Goal: Register for event/course

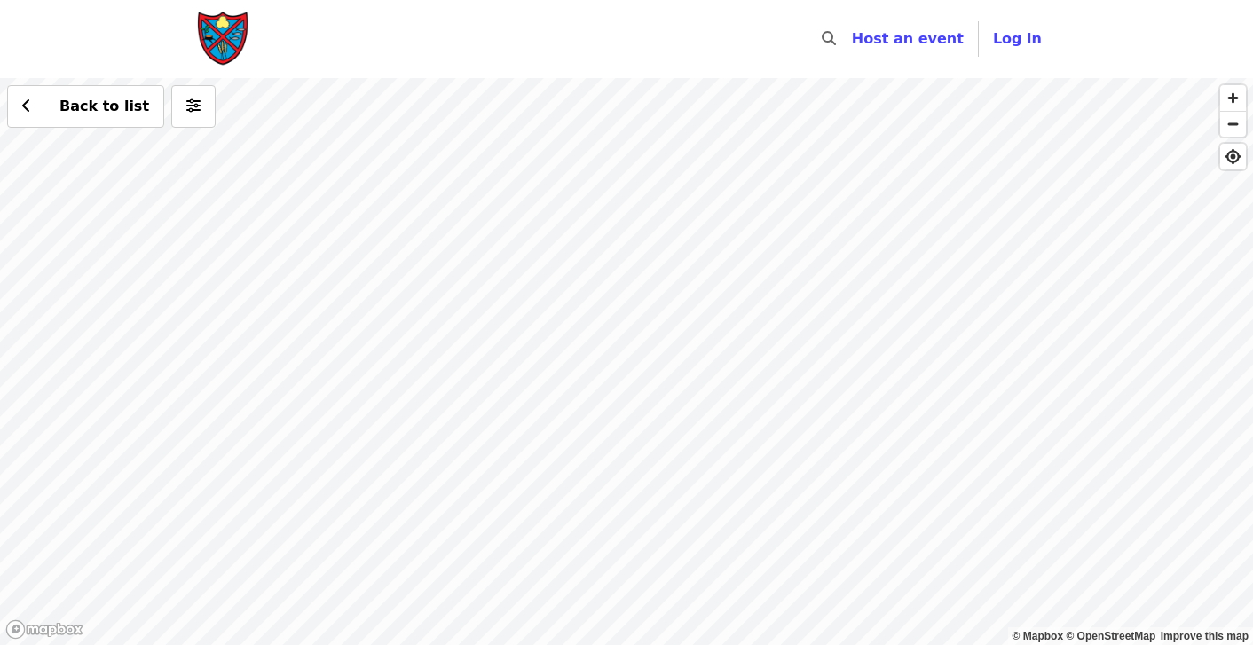
click at [556, 437] on div "Back to list" at bounding box center [626, 361] width 1253 height 567
click at [756, 147] on div "Back to list" at bounding box center [626, 361] width 1253 height 567
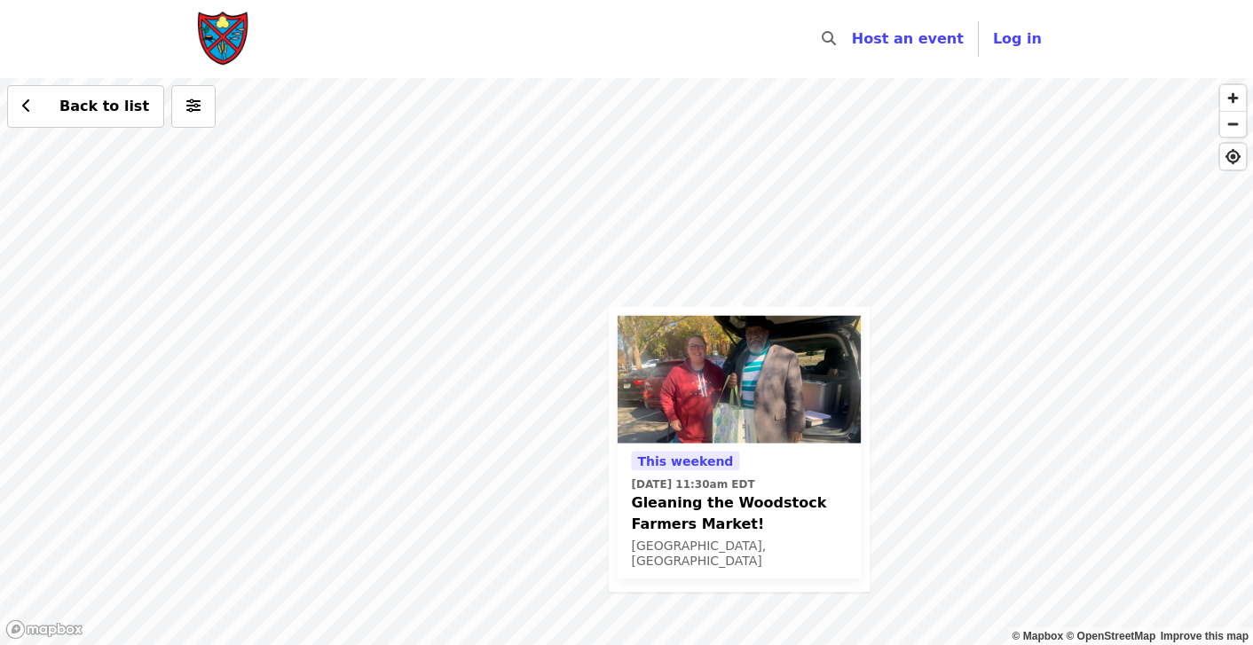
click at [920, 362] on div "This weekend Sat, Oct 4 @ 11:30am EDT Gleaning the Woodstock Farmers Market! Wo…" at bounding box center [626, 361] width 1253 height 567
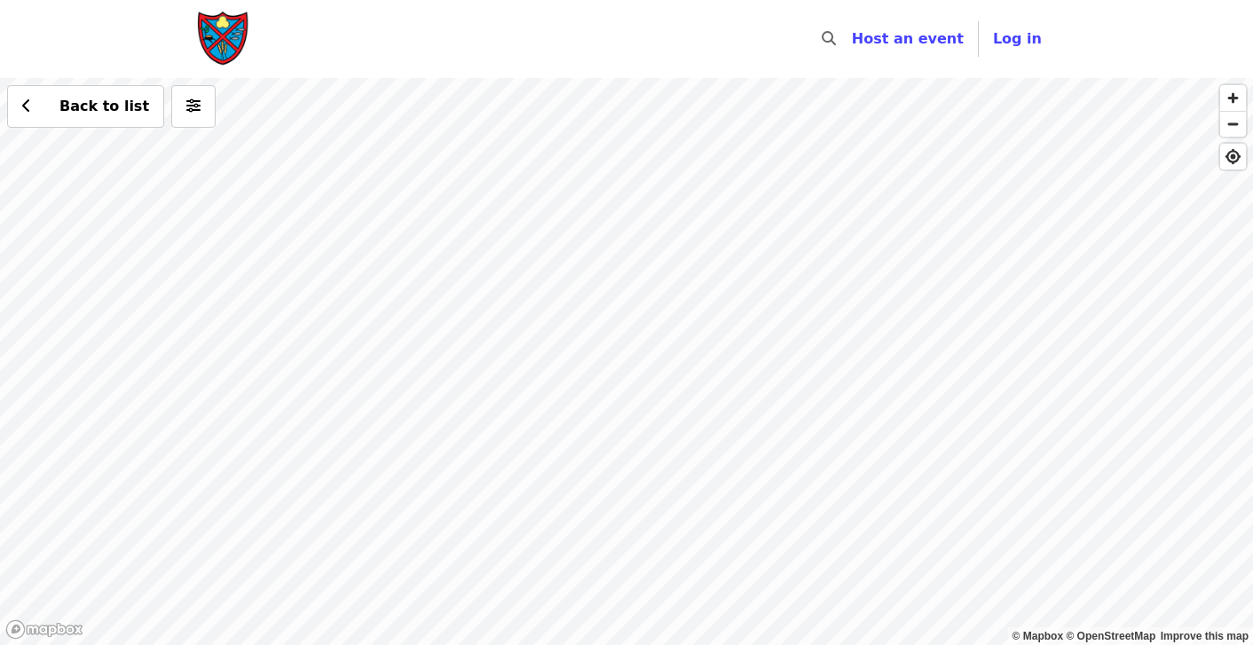
click at [857, 590] on div "Back to list" at bounding box center [626, 361] width 1253 height 567
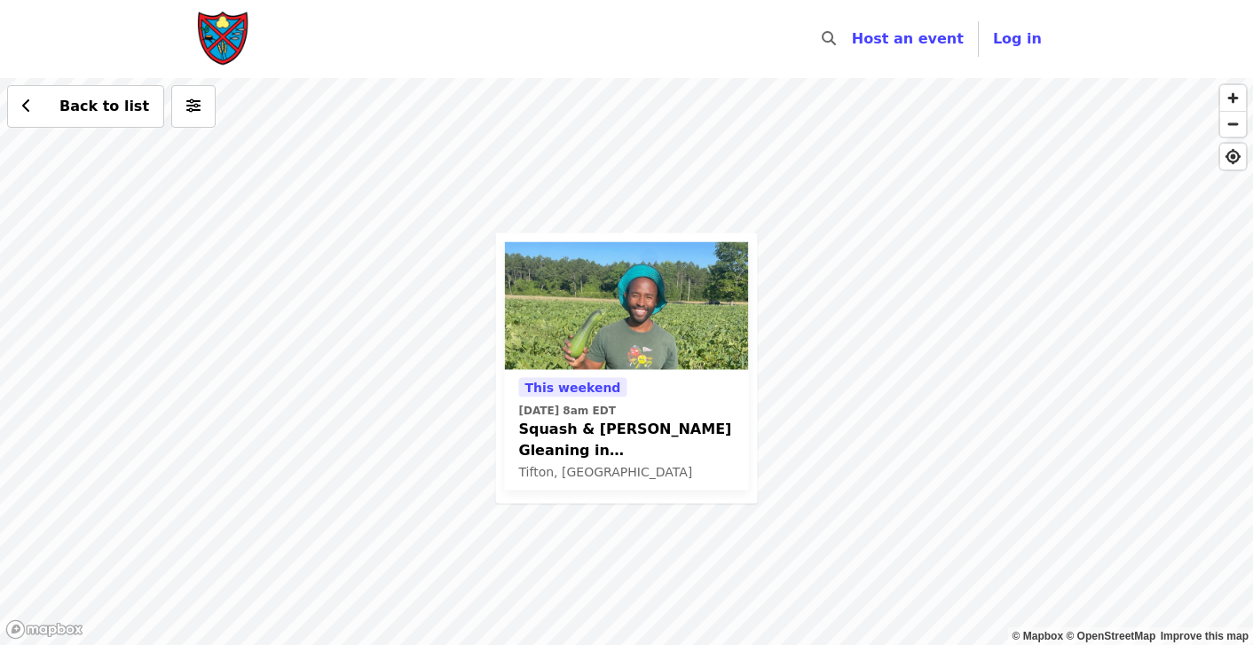
click at [764, 165] on div "This weekend Sat, Oct 4 @ 8am EDT Squash & Zucchini Gleaning in Tifton, GA! Tif…" at bounding box center [626, 361] width 1253 height 567
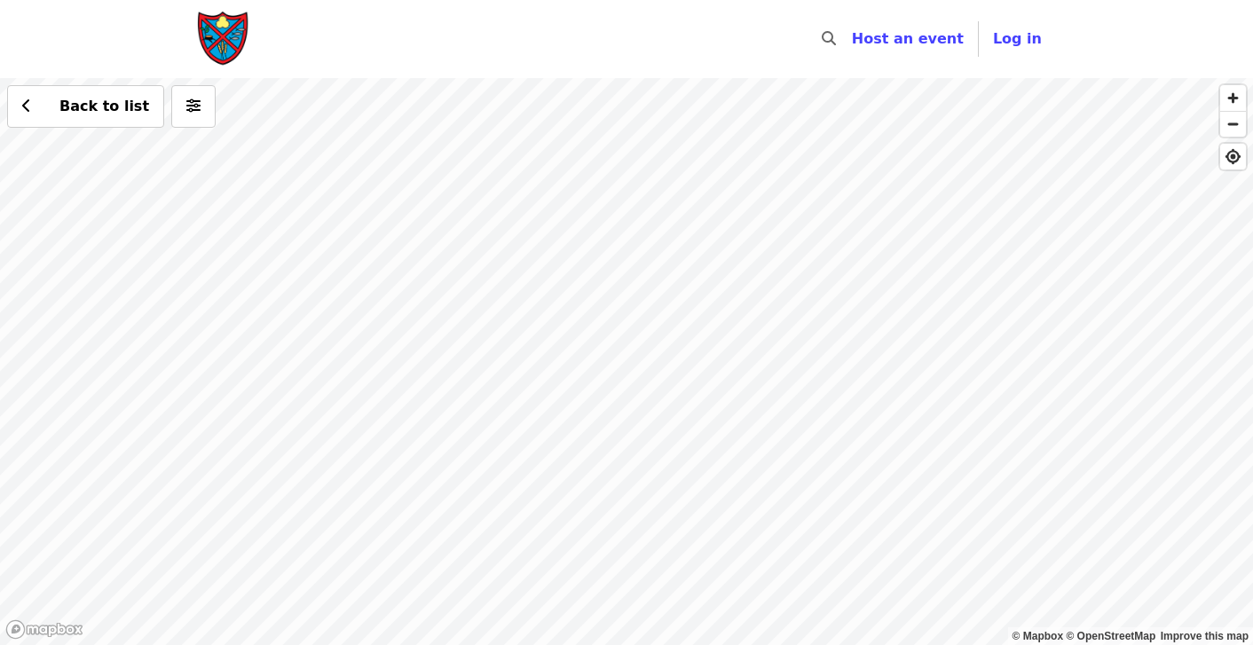
click at [504, 302] on div "Back to list" at bounding box center [626, 361] width 1253 height 567
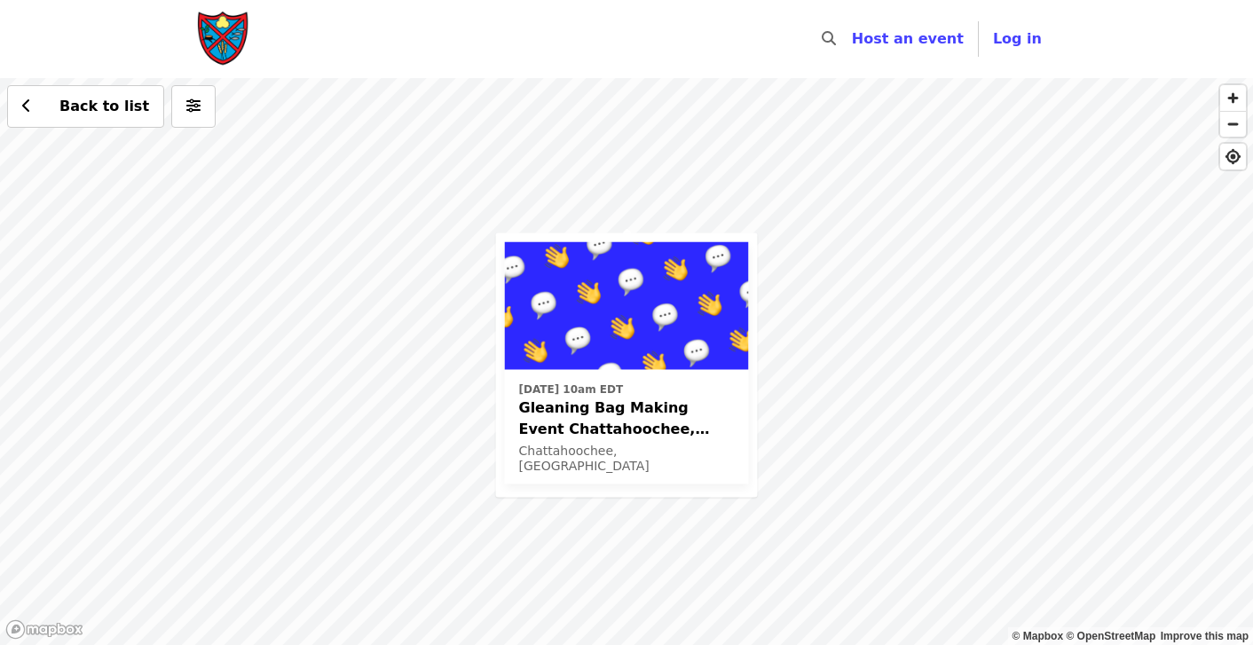
click at [812, 177] on div "Sat, Oct 25 @ 10am EDT Gleaning Bag Making Event Chattahoochee, Florida Chattah…" at bounding box center [626, 361] width 1253 height 567
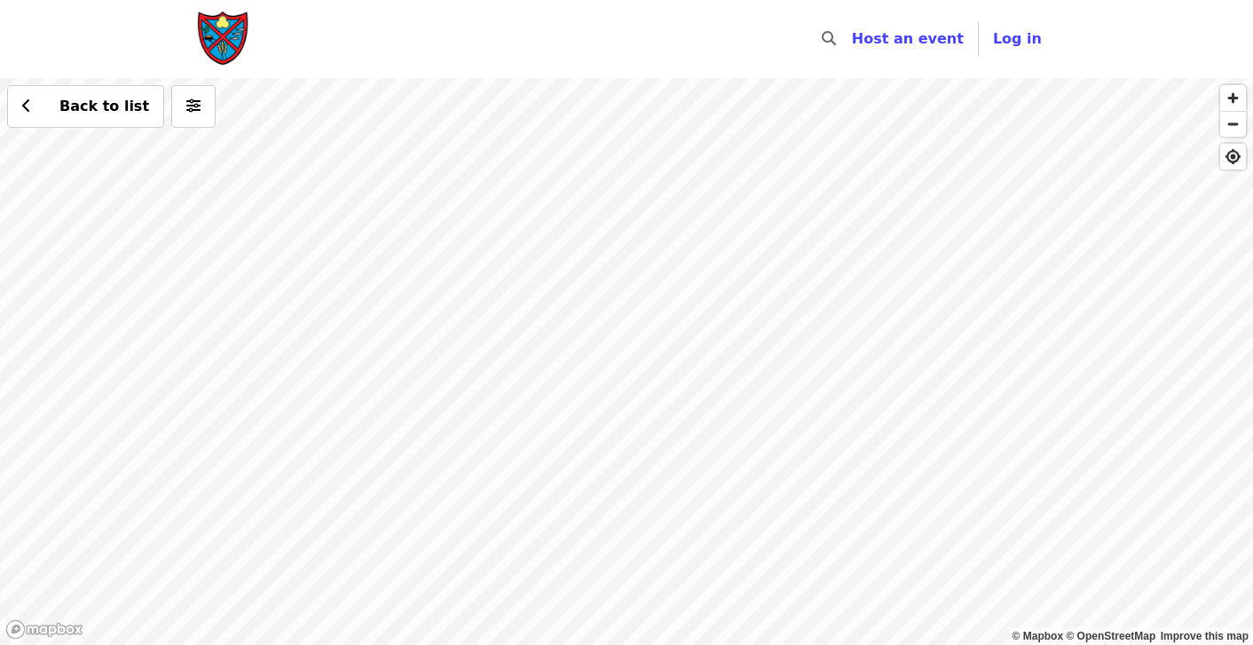
drag, startPoint x: 706, startPoint y: 243, endPoint x: 729, endPoint y: 648, distance: 405.2
click at [729, 644] on html "Skip to content ​ Host an event Host Log in © Mapbox © OpenStreetMap Improve th…" at bounding box center [626, 322] width 1253 height 645
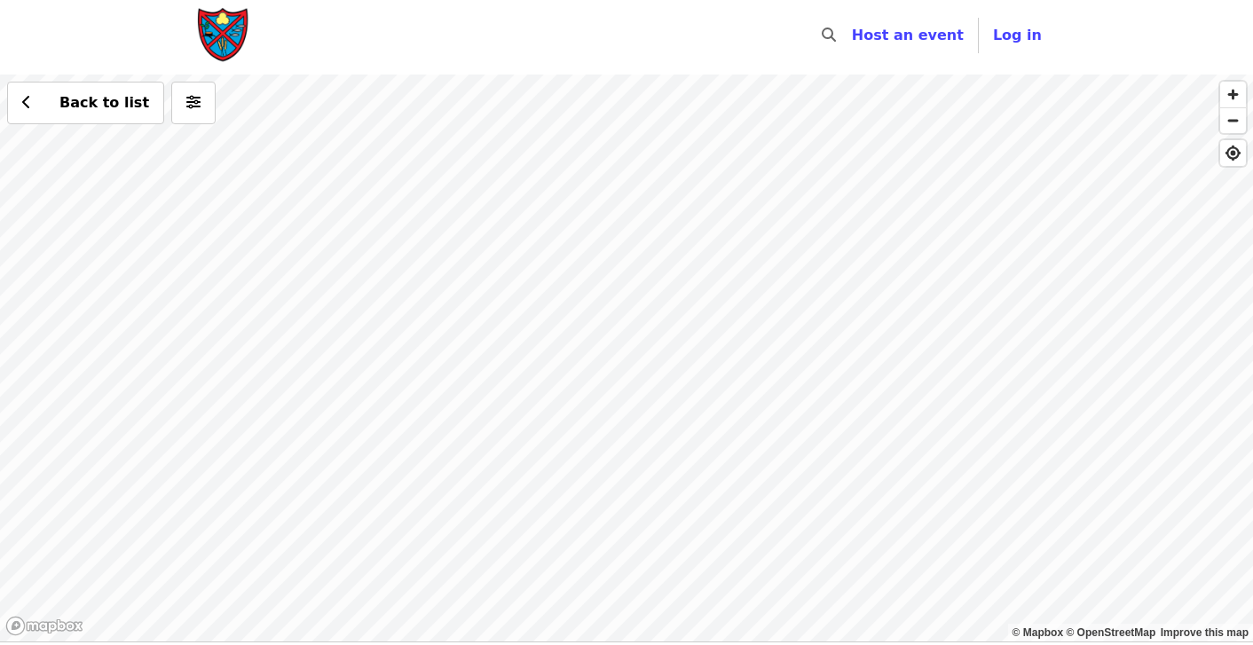
drag, startPoint x: 676, startPoint y: 331, endPoint x: 726, endPoint y: 632, distance: 304.8
click at [726, 633] on div "Back to list" at bounding box center [626, 358] width 1253 height 567
click at [623, 405] on div "Back to list" at bounding box center [626, 358] width 1253 height 567
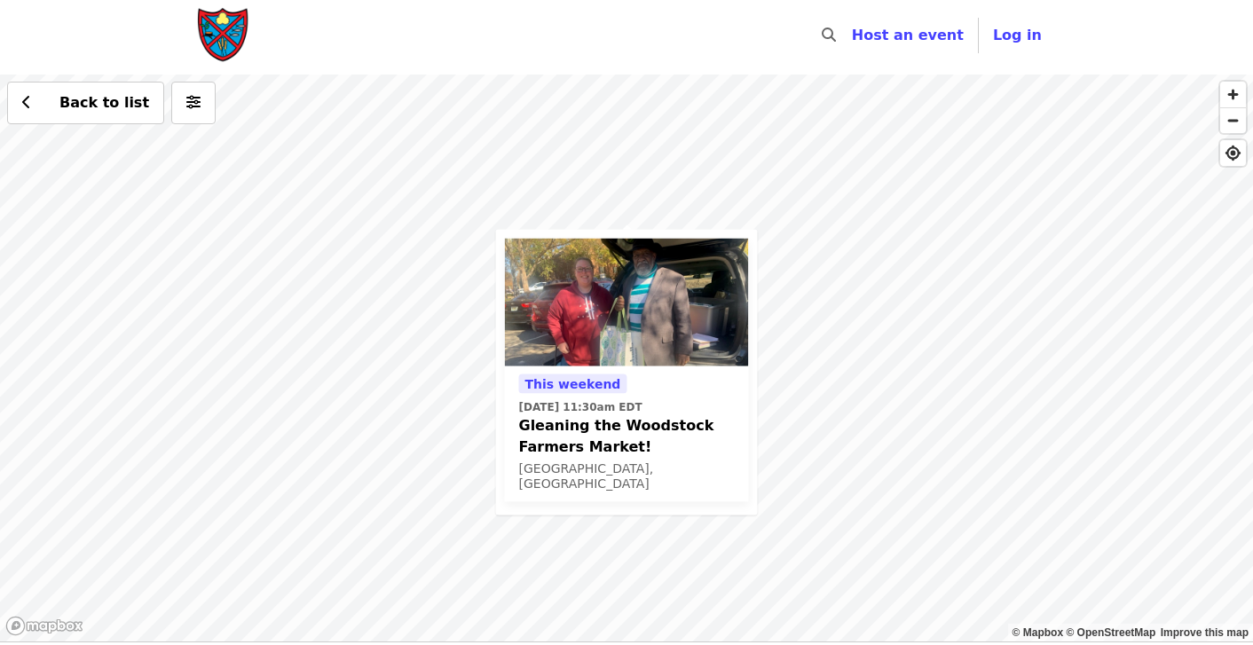
click at [577, 373] on span "This weekend" at bounding box center [573, 383] width 108 height 20
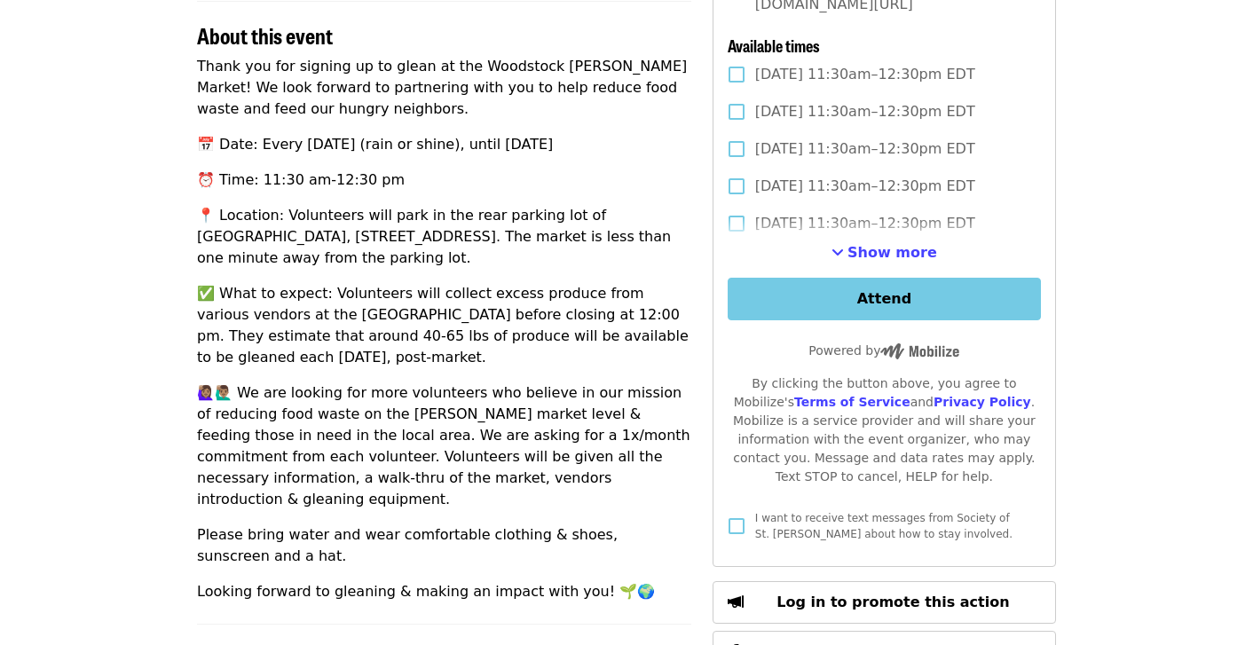
scroll to position [566, 0]
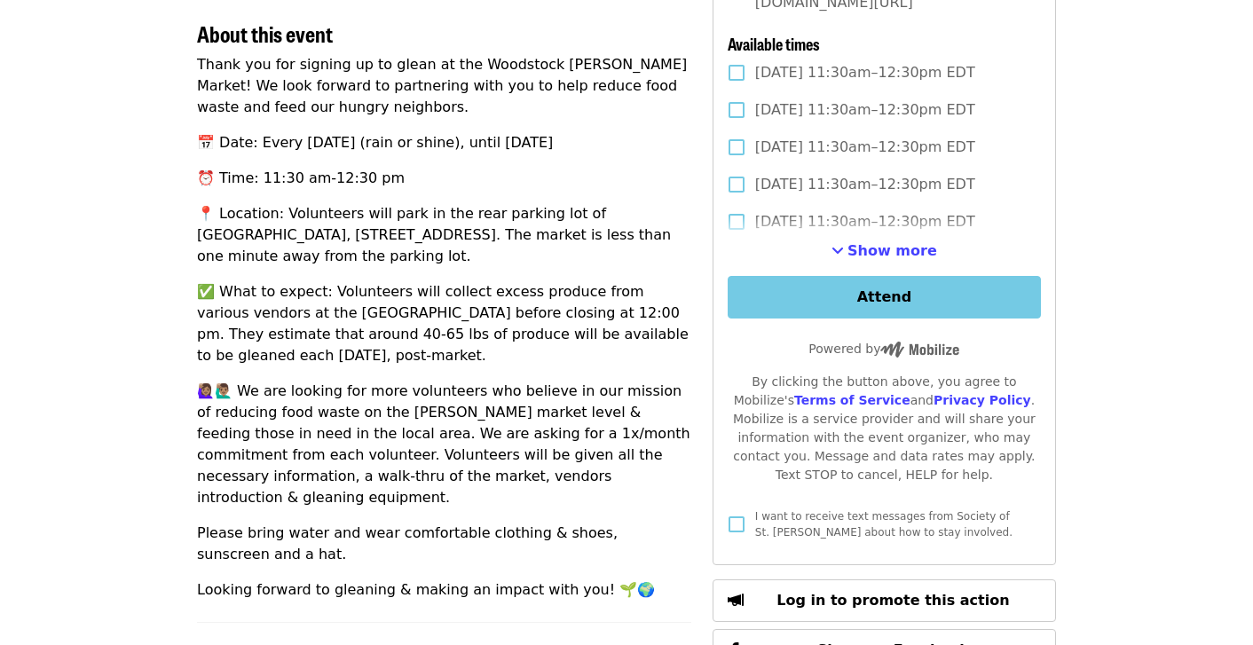
click at [307, 311] on p "✅ What to expect: Volunteers will collect excess produce from various vendors a…" at bounding box center [444, 323] width 494 height 85
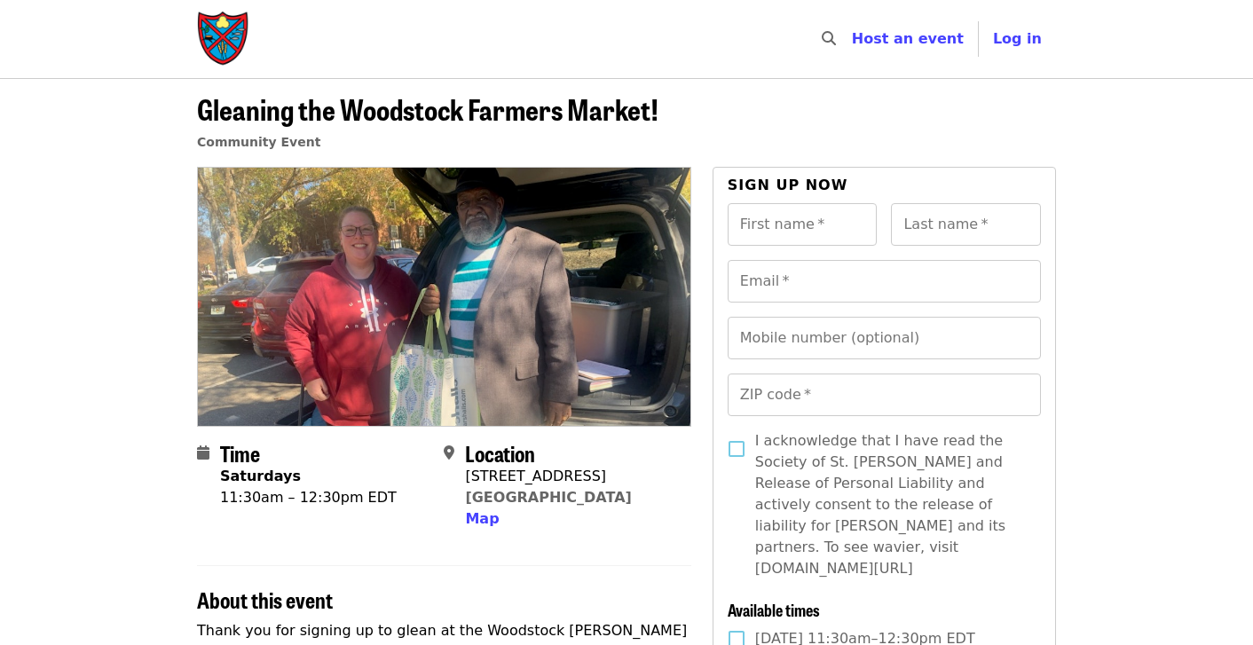
scroll to position [0, 0]
